Goal: Information Seeking & Learning: Learn about a topic

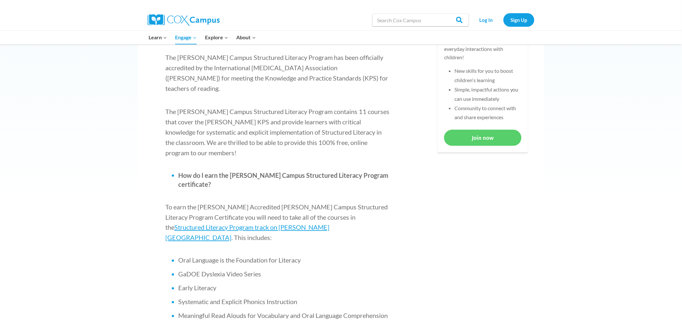
scroll to position [323, 0]
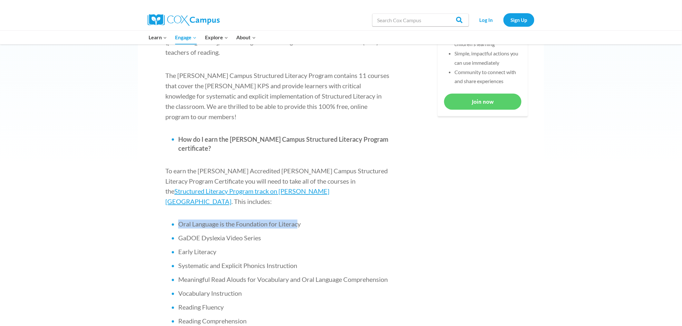
drag, startPoint x: 301, startPoint y: 184, endPoint x: 175, endPoint y: 181, distance: 125.8
click at [175, 220] on ul "Oral Language is the Foundation for Literacy GaDOE [MEDICAL_DATA] Video Series …" at bounding box center [278, 294] width 226 height 148
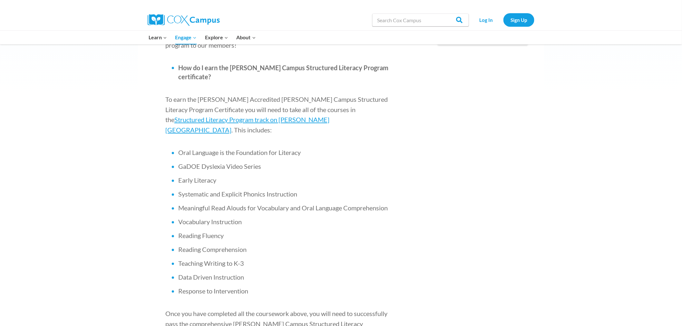
click at [312, 148] on li "Oral Language is the Foundation for Literacy" at bounding box center [284, 152] width 213 height 9
drag, startPoint x: 311, startPoint y: 111, endPoint x: 176, endPoint y: 110, distance: 134.5
click at [176, 148] on ul "Oral Language is the Foundation for Literacy GaDOE [MEDICAL_DATA] Video Series …" at bounding box center [278, 222] width 226 height 148
copy li "Oral Language is the Foundation for Literacy"
click at [335, 162] on li "GaDOE Dyslexia Video Series" at bounding box center [284, 166] width 213 height 9
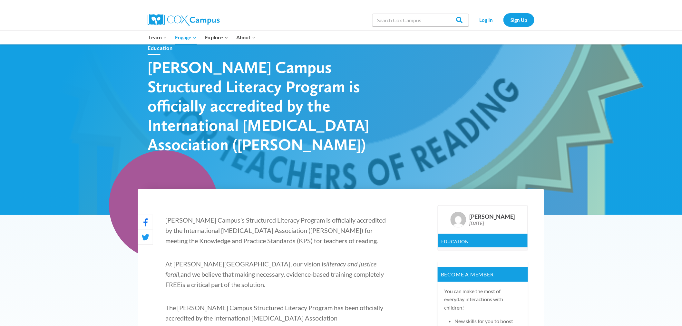
scroll to position [215, 0]
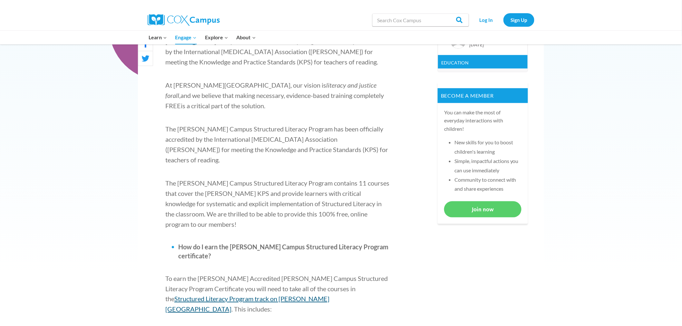
click at [330, 295] on span "Structured Literacy Program track on Cox Campus" at bounding box center [247, 304] width 164 height 18
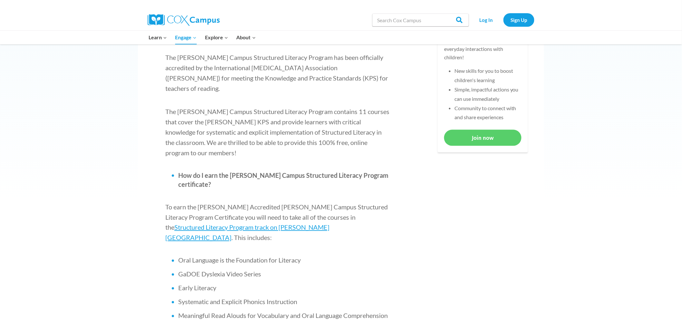
scroll to position [323, 0]
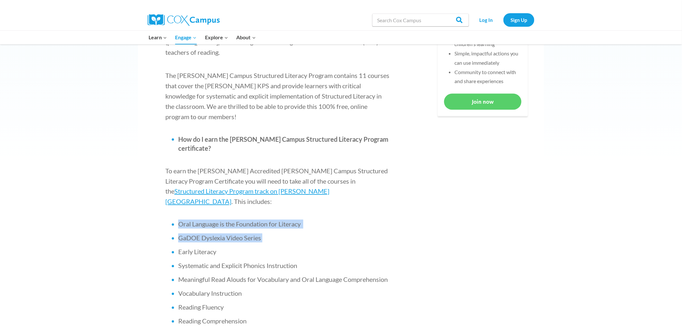
drag, startPoint x: 178, startPoint y: 185, endPoint x: 291, endPoint y: 194, distance: 113.2
click at [291, 220] on ul "Oral Language is the Foundation for Literacy GaDOE Dyslexia Video Series Early …" at bounding box center [278, 294] width 226 height 148
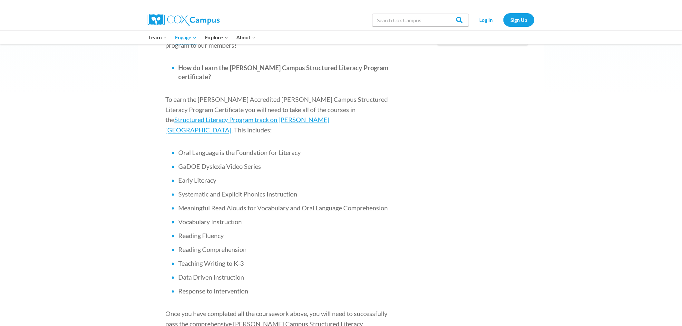
click at [290, 232] on li "Reading Fluency" at bounding box center [284, 236] width 213 height 9
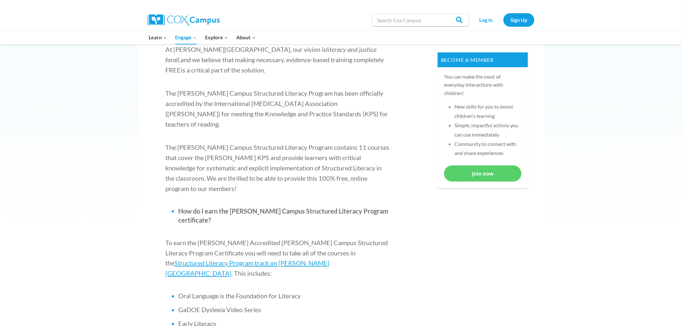
scroll to position [36, 0]
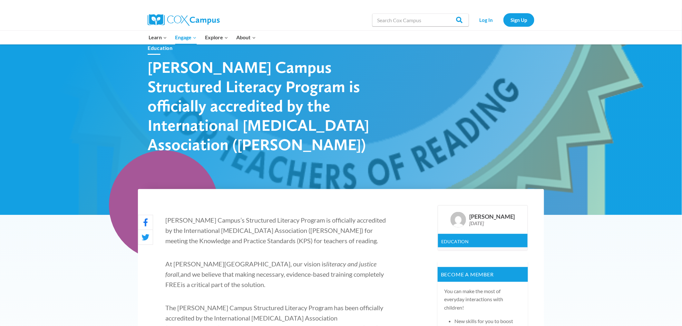
click at [107, 47] on div at bounding box center [341, 112] width 682 height 206
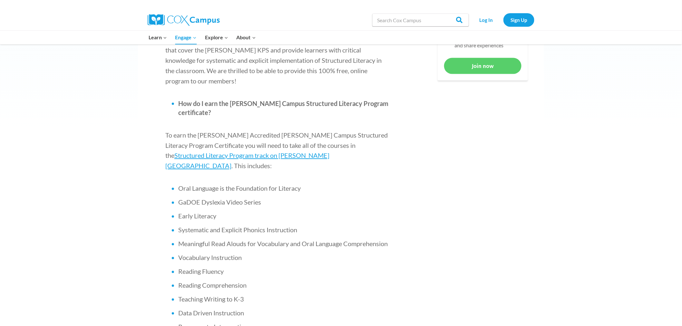
scroll to position [323, 0]
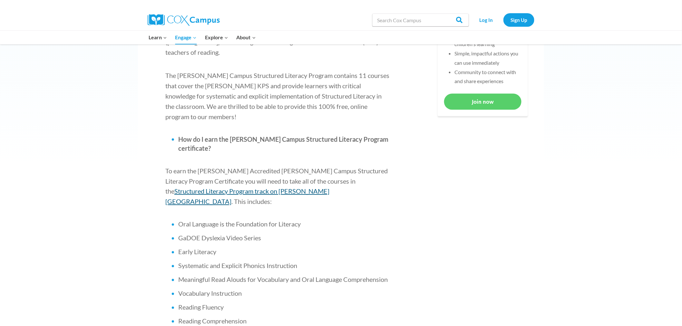
click at [312, 188] on span "Structured Literacy Program track on Cox Campus" at bounding box center [247, 197] width 164 height 18
click at [199, 4] on div at bounding box center [245, 5] width 194 height 10
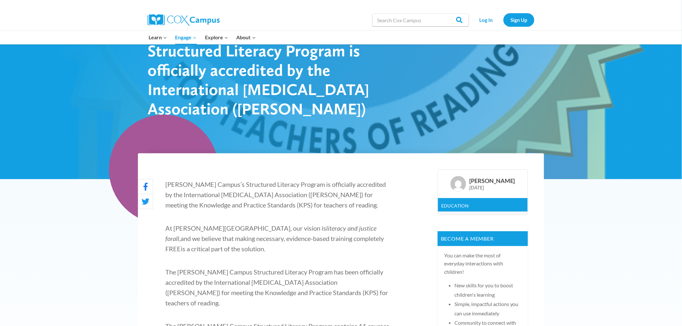
scroll to position [0, 0]
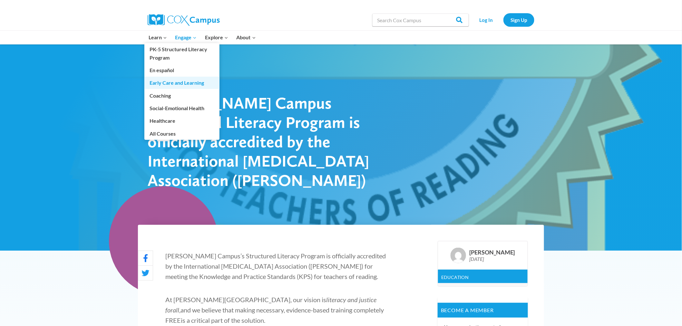
click at [157, 82] on link "Early Care and Learning" at bounding box center [181, 83] width 75 height 12
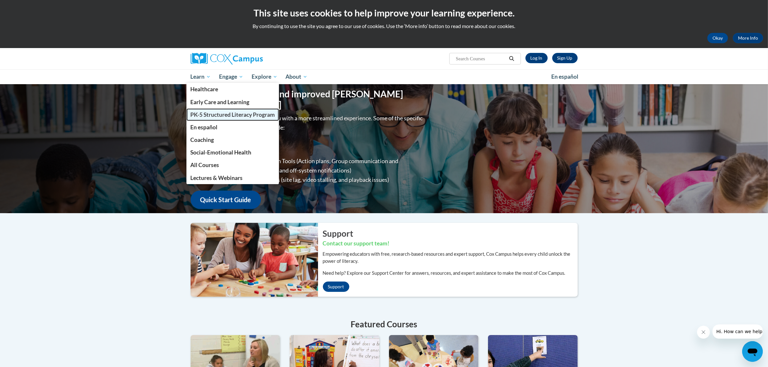
click at [207, 113] on span "PK-5 Structured Literacy Program" at bounding box center [232, 114] width 85 height 7
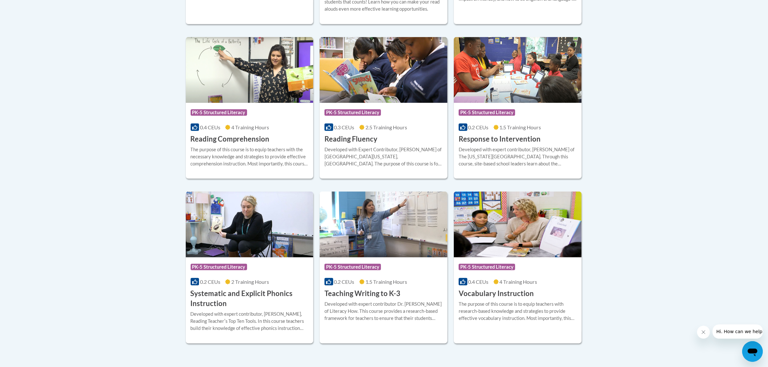
scroll to position [549, 0]
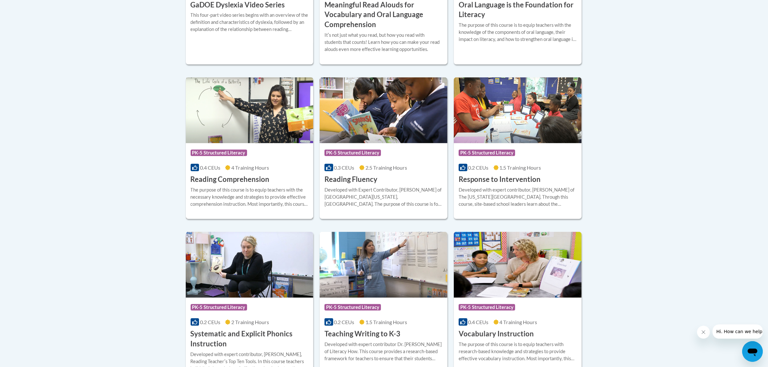
click at [253, 179] on h3 "Reading Comprehension" at bounding box center [230, 179] width 79 height 10
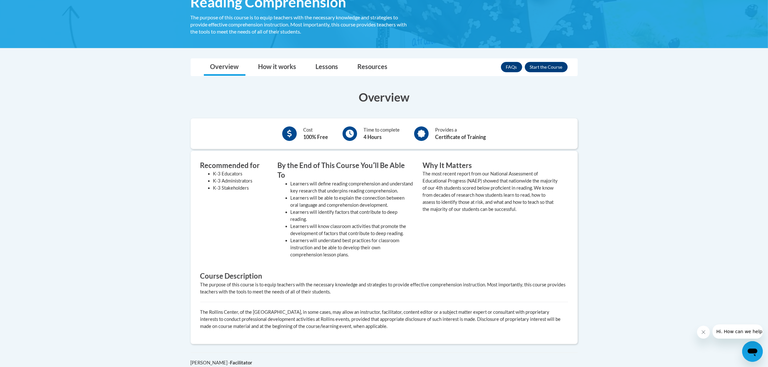
scroll to position [81, 0]
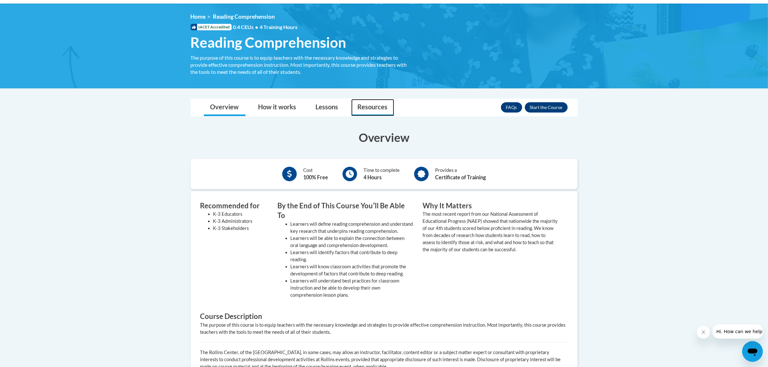
click at [370, 108] on link "Resources" at bounding box center [372, 107] width 43 height 17
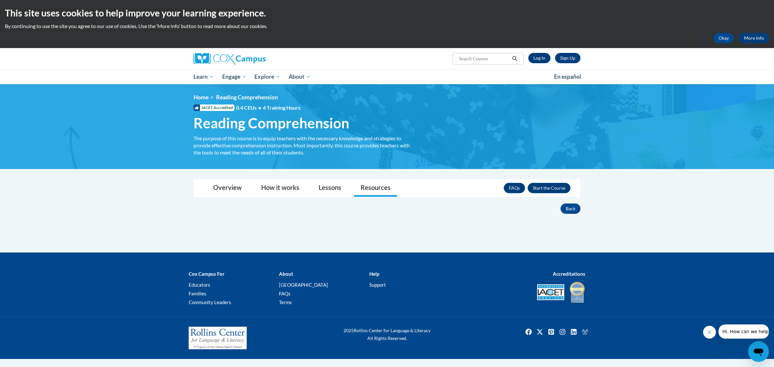
click at [473, 60] on input "Search..." at bounding box center [484, 59] width 52 height 8
type input "secondary"
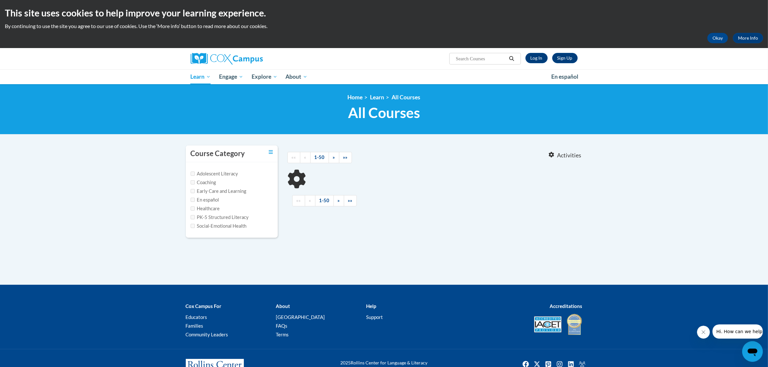
type input "secondary"
click at [194, 173] on input "Adolescent Literacy" at bounding box center [193, 174] width 4 height 4
checkbox input "true"
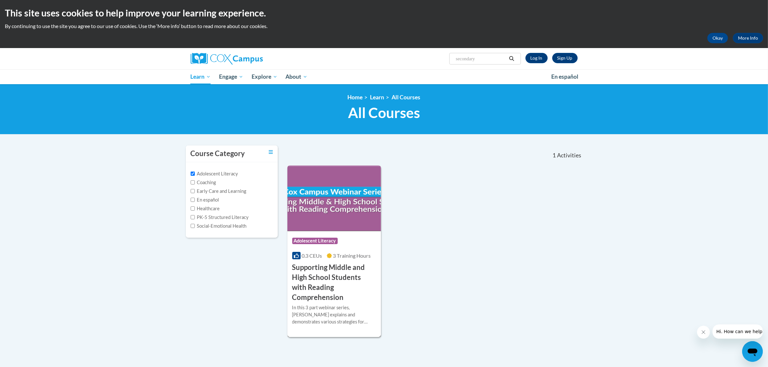
click at [345, 191] on img at bounding box center [334, 198] width 94 height 66
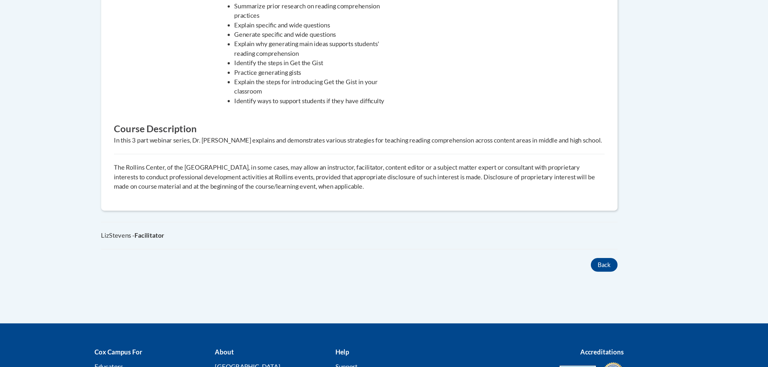
scroll to position [247, 0]
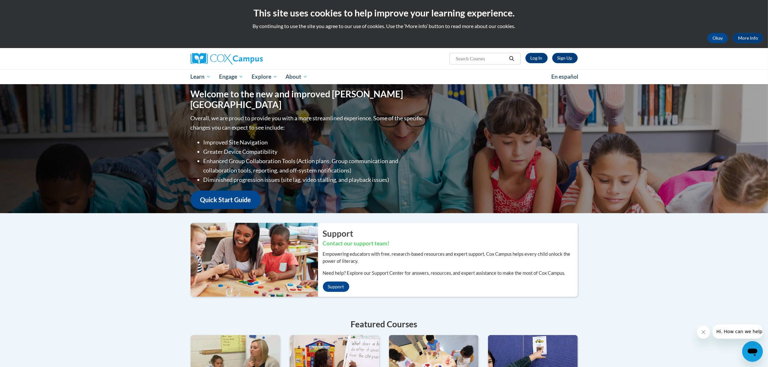
click at [639, 249] on div "Welcome to the new and improved Cox Campus Overall, we are proud to provide you…" at bounding box center [384, 300] width 768 height 433
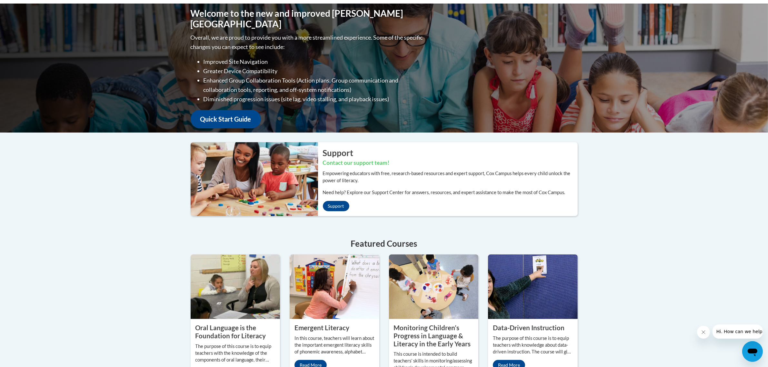
click at [616, 183] on div "Welcome to the new and improved Cox Campus Overall, we are proud to provide you…" at bounding box center [384, 220] width 768 height 433
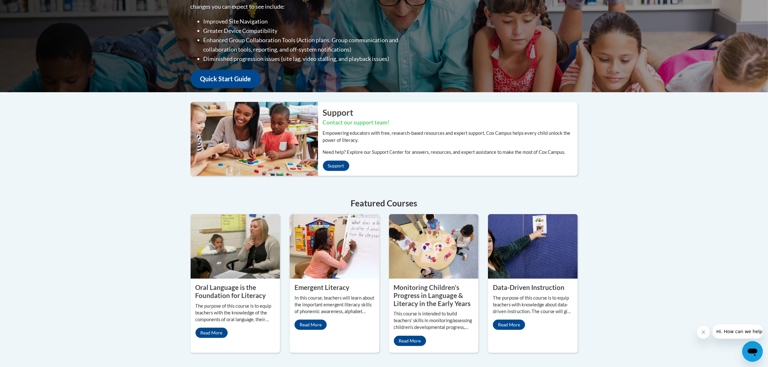
scroll to position [0, 0]
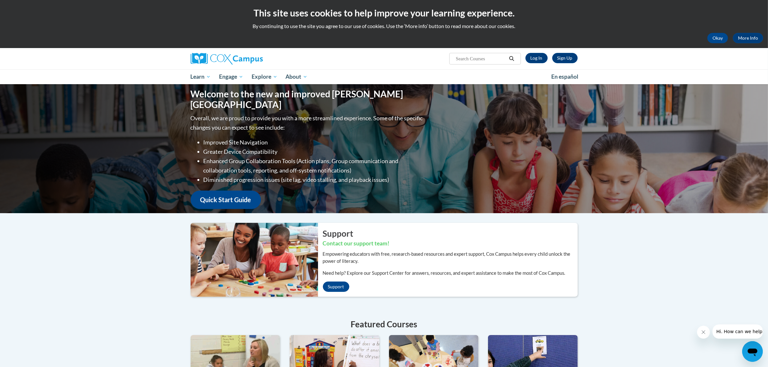
click at [478, 58] on input "Search..." at bounding box center [481, 59] width 52 height 8
type input "IDA standards"
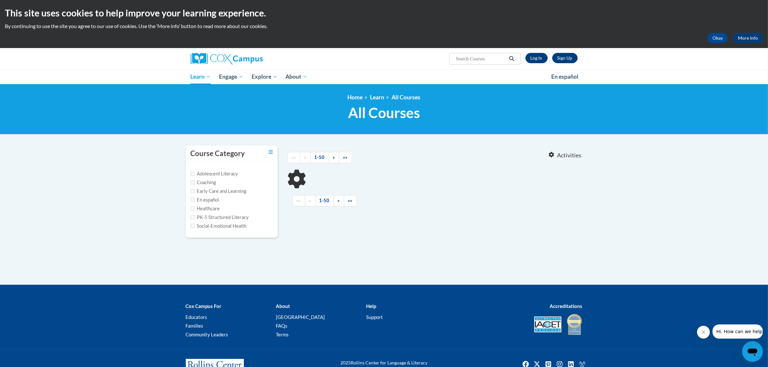
type input "IDA standards"
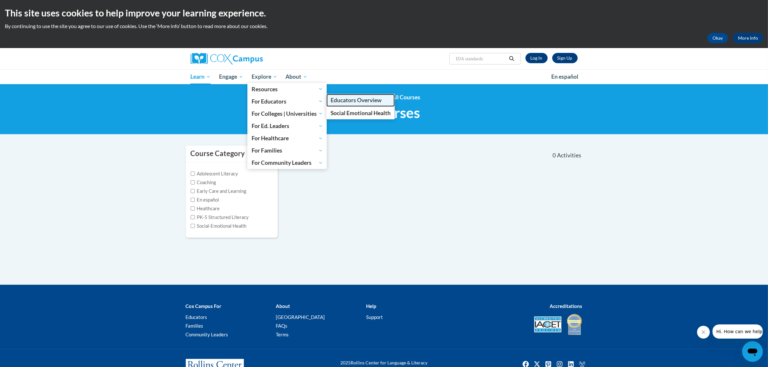
click at [356, 103] on span "Educators Overview" at bounding box center [356, 100] width 51 height 7
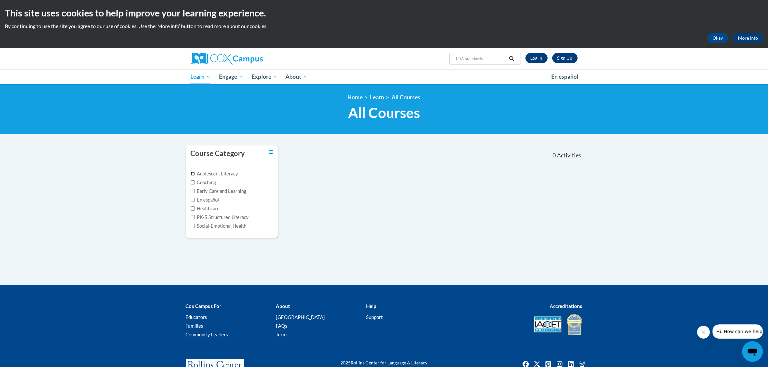
click at [194, 174] on input "Adolescent Literacy" at bounding box center [193, 174] width 4 height 4
checkbox input "true"
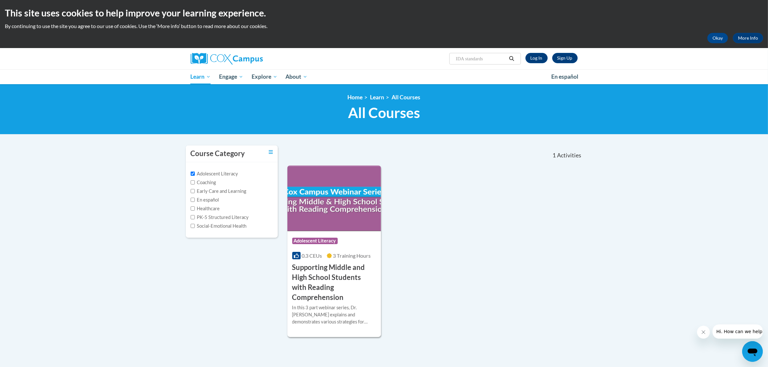
click at [502, 226] on div "Course Category: Adolescent Literacy 0.3 CEUs 3 Training Hours COURSE Supportin…" at bounding box center [434, 251] width 295 height 172
click at [326, 273] on h3 "Supporting Middle and High School Students with Reading Comprehension" at bounding box center [334, 283] width 84 height 40
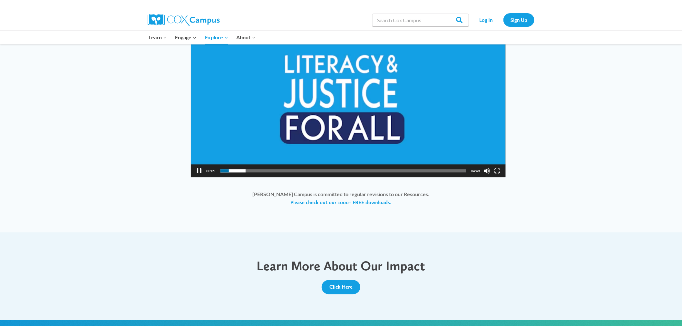
scroll to position [430, 0]
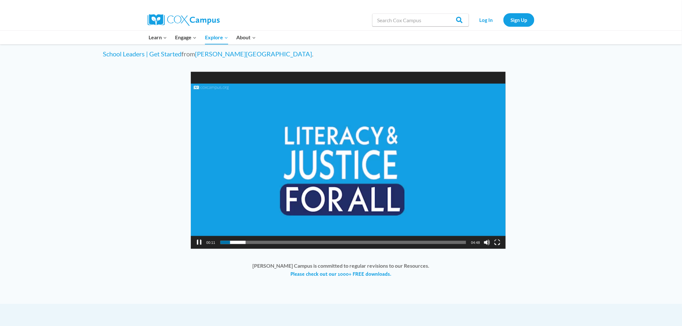
click at [404, 145] on video "https://coxcampus.org/wp-content/uploads/2024/01/videoplayback-3.mp4" at bounding box center [348, 160] width 315 height 177
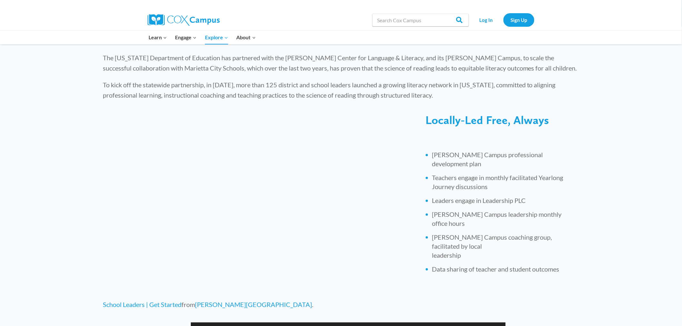
scroll to position [0, 0]
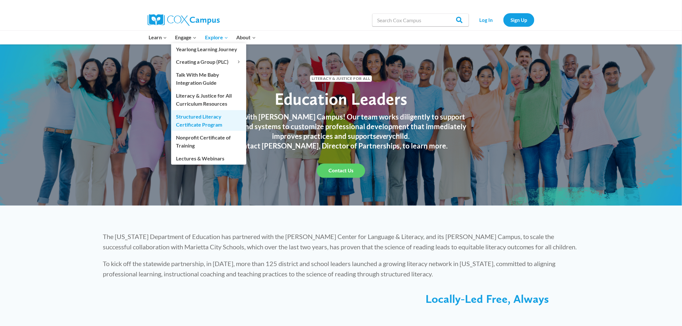
click at [188, 122] on link "Structured Literacy Certificate Program" at bounding box center [208, 120] width 75 height 21
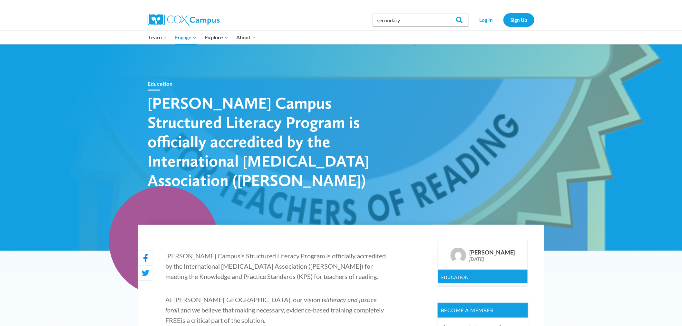
type input "secondary"
click at [444, 14] on input "Search" at bounding box center [456, 20] width 25 height 13
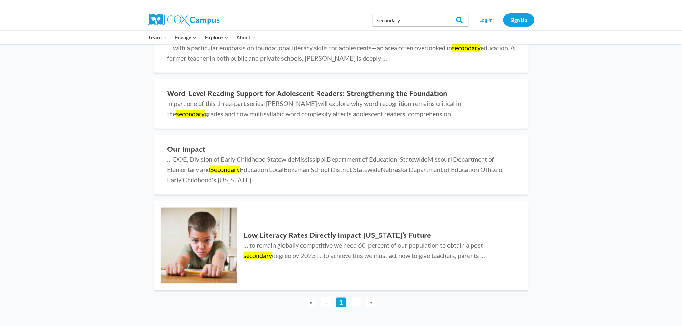
scroll to position [251, 0]
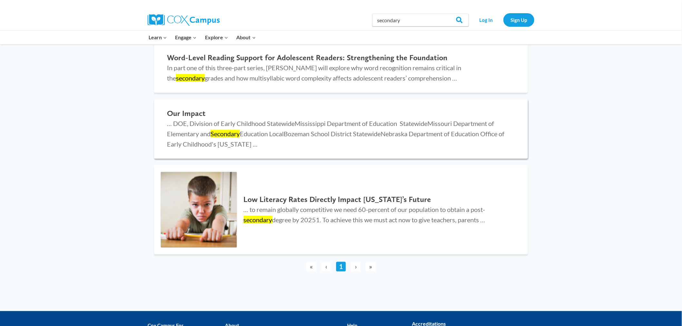
click at [189, 114] on h2 "Our Impact" at bounding box center [341, 113] width 348 height 9
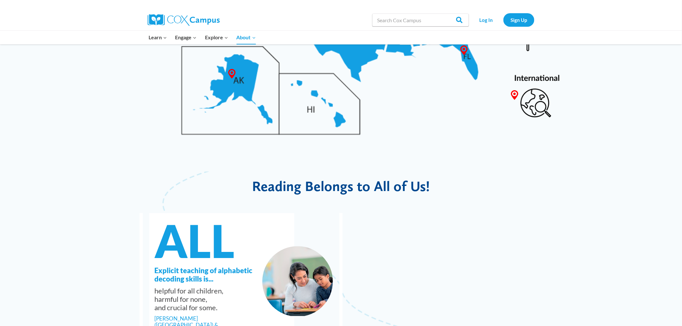
scroll to position [609, 0]
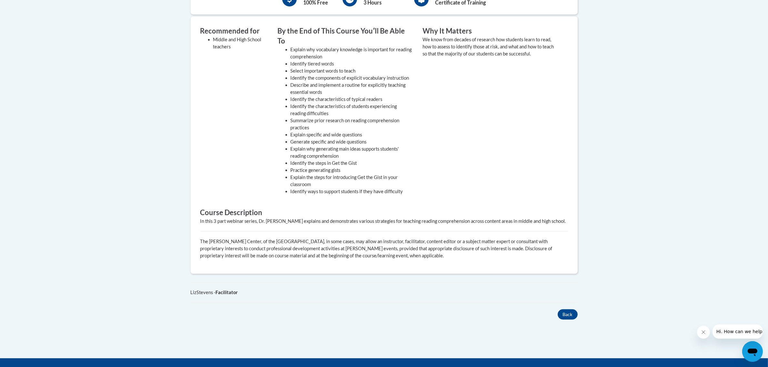
scroll to position [242, 0]
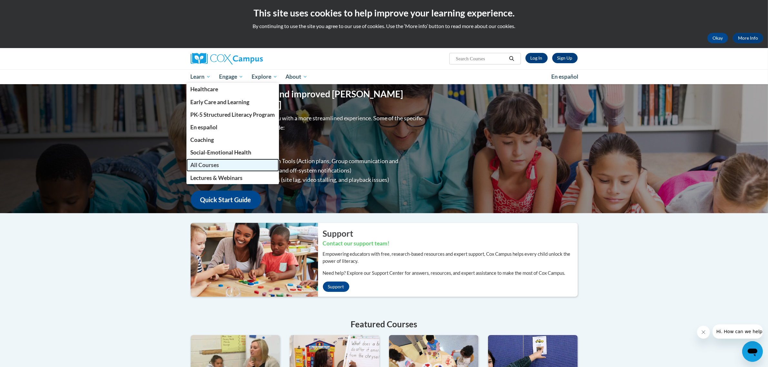
click at [203, 167] on span "All Courses" at bounding box center [204, 165] width 29 height 7
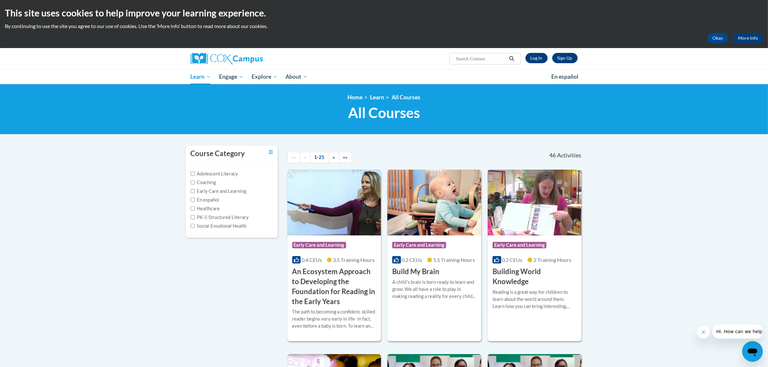
scroll to position [161, 0]
